Goal: Information Seeking & Learning: Learn about a topic

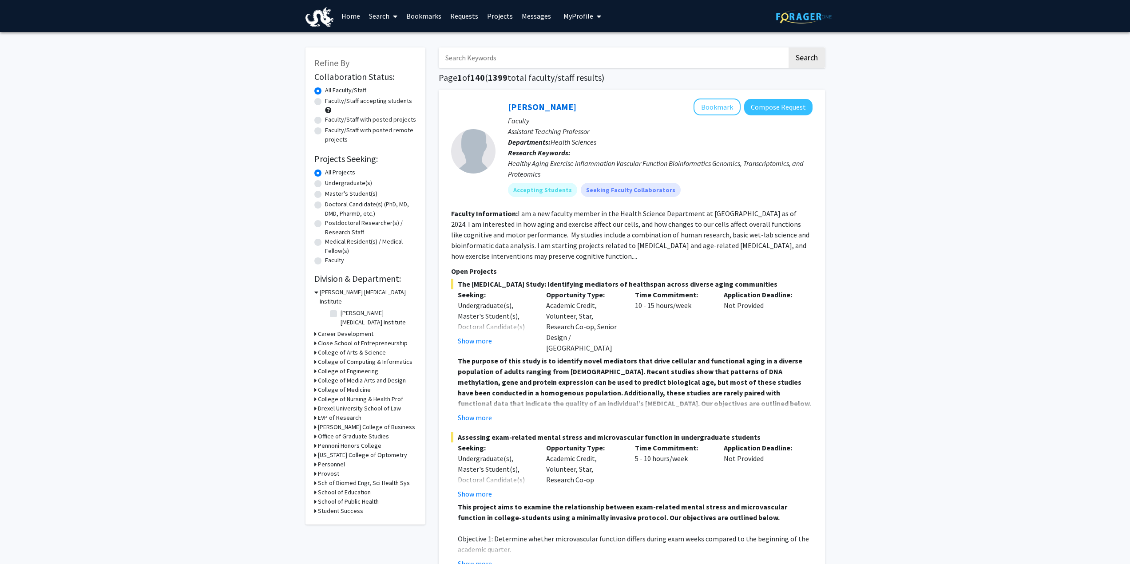
click at [350, 182] on label "Undergraduate(s)" at bounding box center [348, 182] width 47 height 9
click at [331, 182] on input "Undergraduate(s)" at bounding box center [328, 181] width 6 height 6
radio input "true"
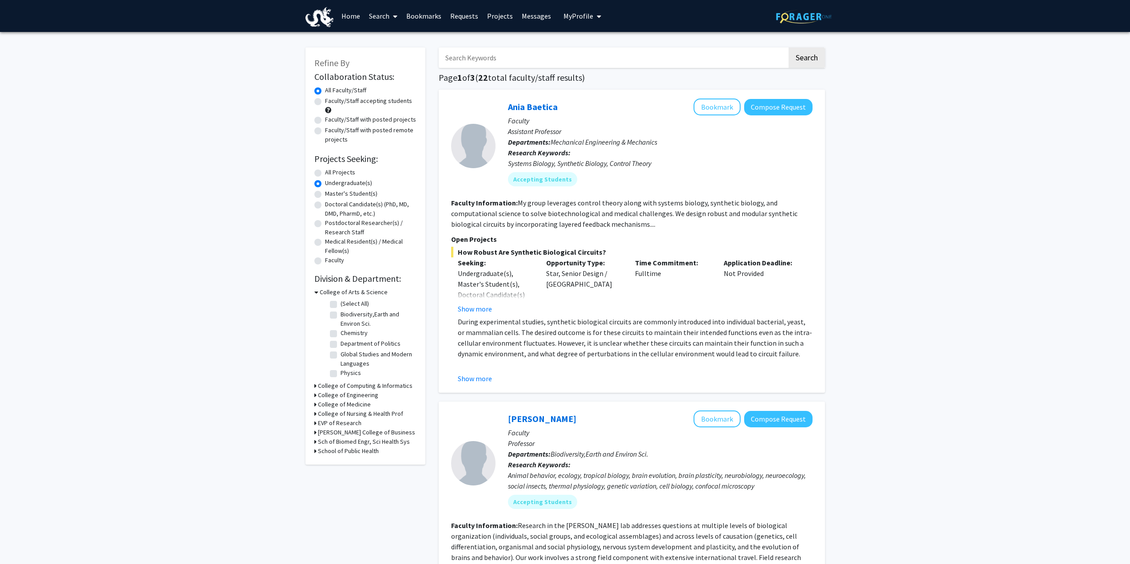
click at [351, 101] on label "Faculty/Staff accepting students" at bounding box center [368, 100] width 87 height 9
click at [331, 101] on input "Faculty/Staff accepting students" at bounding box center [328, 99] width 6 height 6
radio input "true"
click at [350, 398] on h3 "College of Engineering" at bounding box center [348, 395] width 60 height 9
click at [350, 397] on h3 "College of Engineering" at bounding box center [350, 395] width 60 height 9
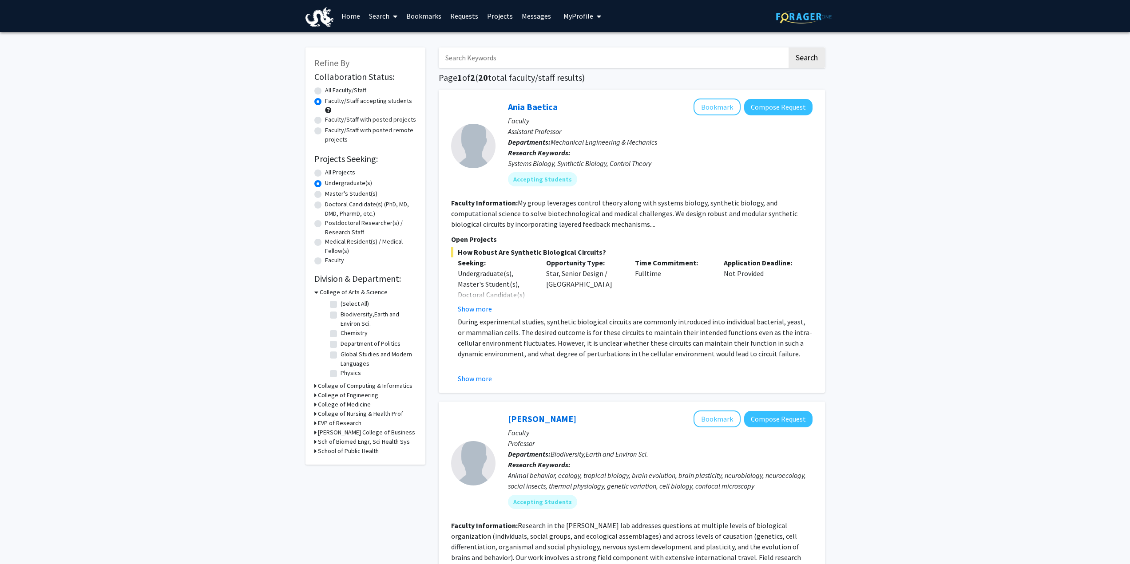
click at [351, 387] on h3 "College of Computing & Informatics" at bounding box center [365, 385] width 95 height 9
click at [364, 408] on label "Computing" at bounding box center [355, 408] width 29 height 9
click at [346, 408] on input "Computing" at bounding box center [344, 407] width 6 height 6
checkbox input "true"
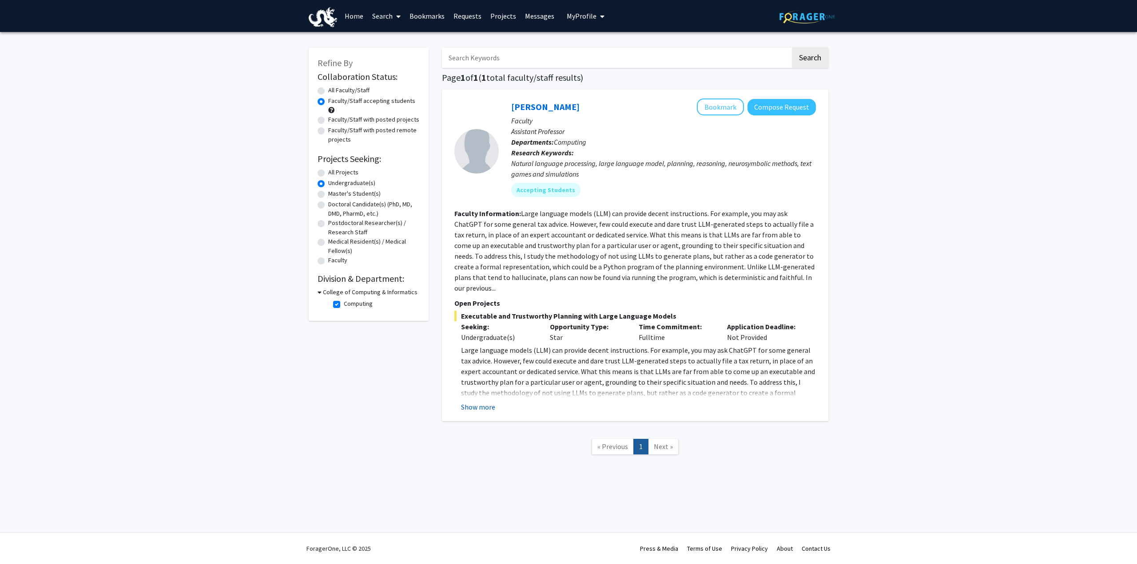
click at [472, 402] on button "Show more" at bounding box center [478, 407] width 34 height 11
